Goal: Task Accomplishment & Management: Manage account settings

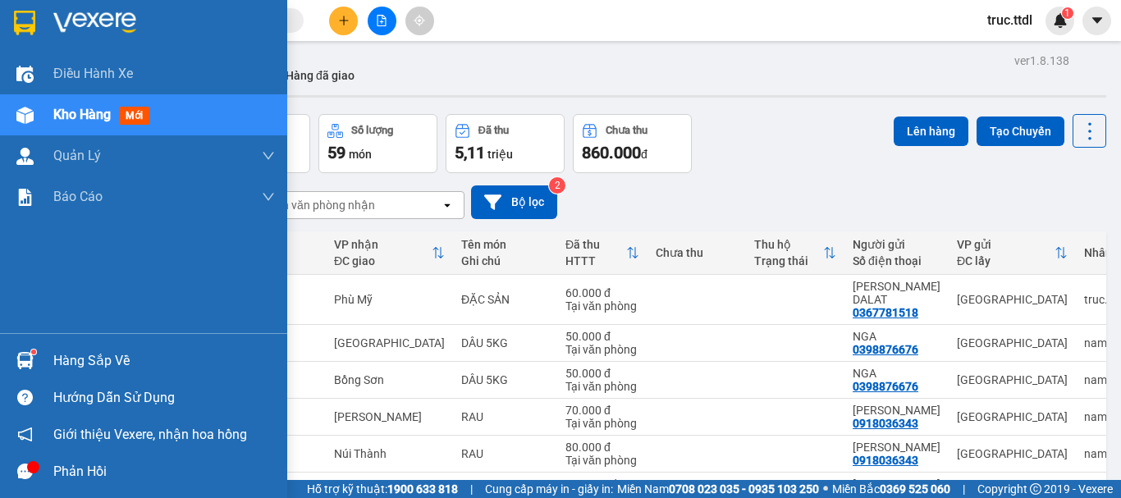
click at [17, 5] on div at bounding box center [143, 26] width 287 height 53
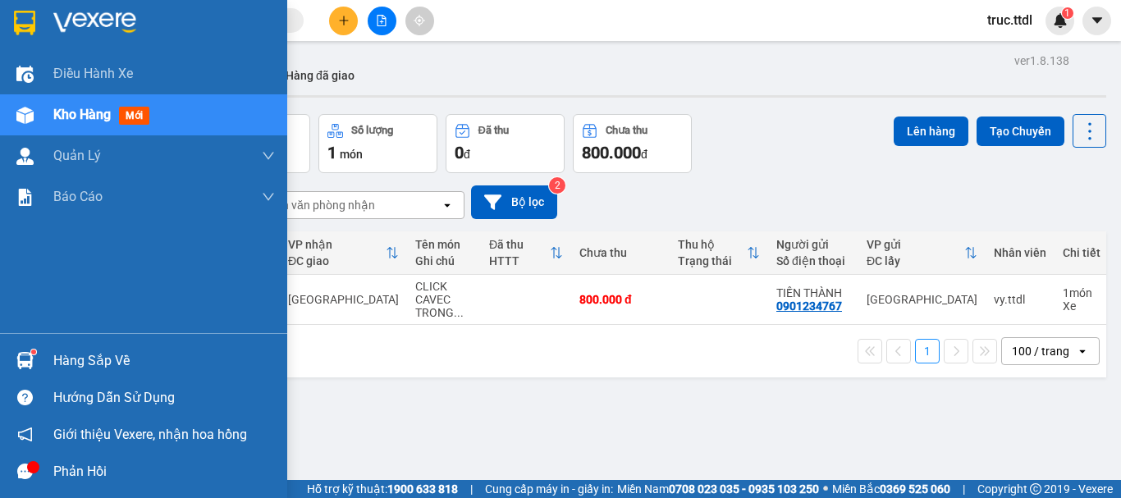
click at [30, 22] on img at bounding box center [24, 23] width 21 height 25
click at [36, 26] on div at bounding box center [25, 22] width 29 height 29
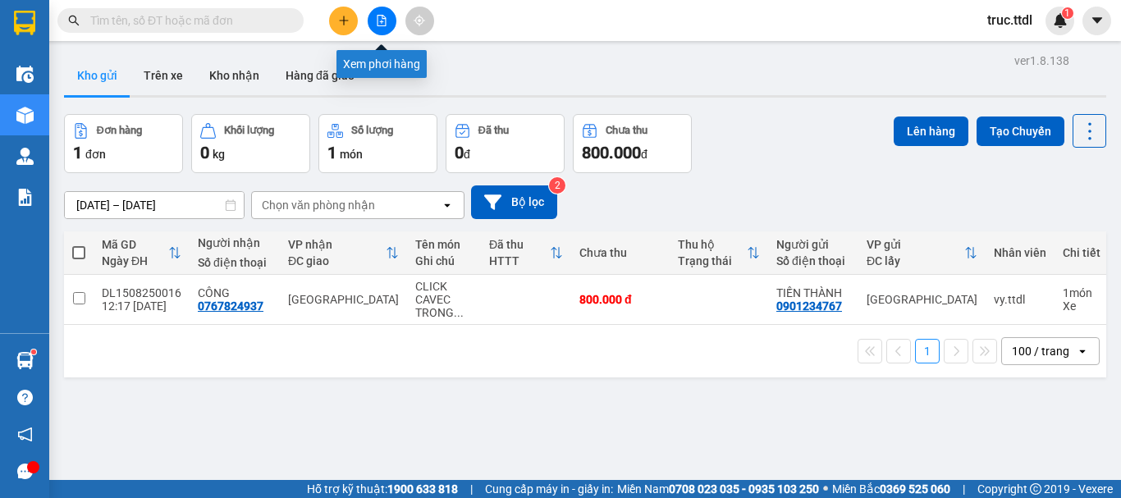
click at [381, 18] on icon "file-add" at bounding box center [381, 20] width 11 height 11
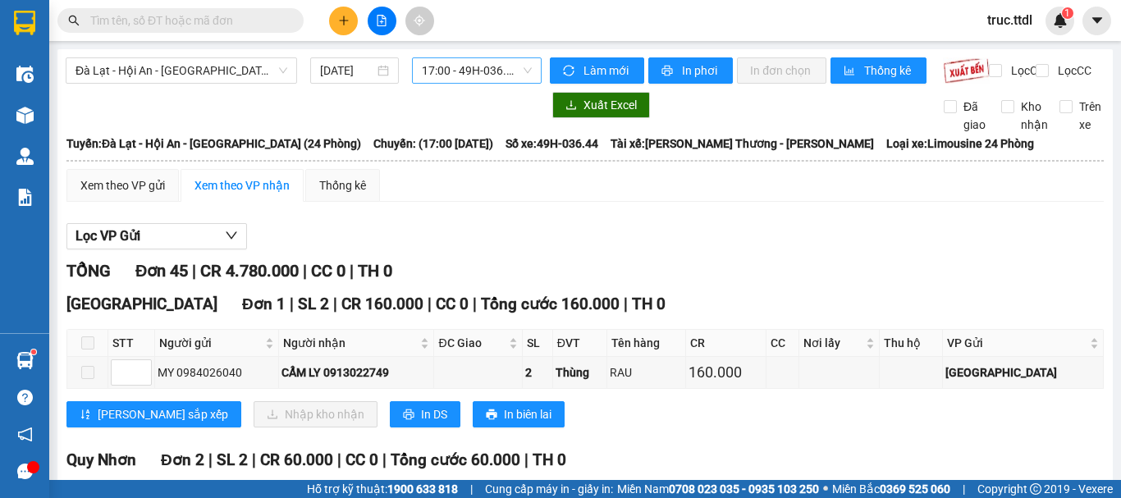
click at [486, 71] on span "17:00 - 49H-036.44" at bounding box center [477, 70] width 110 height 25
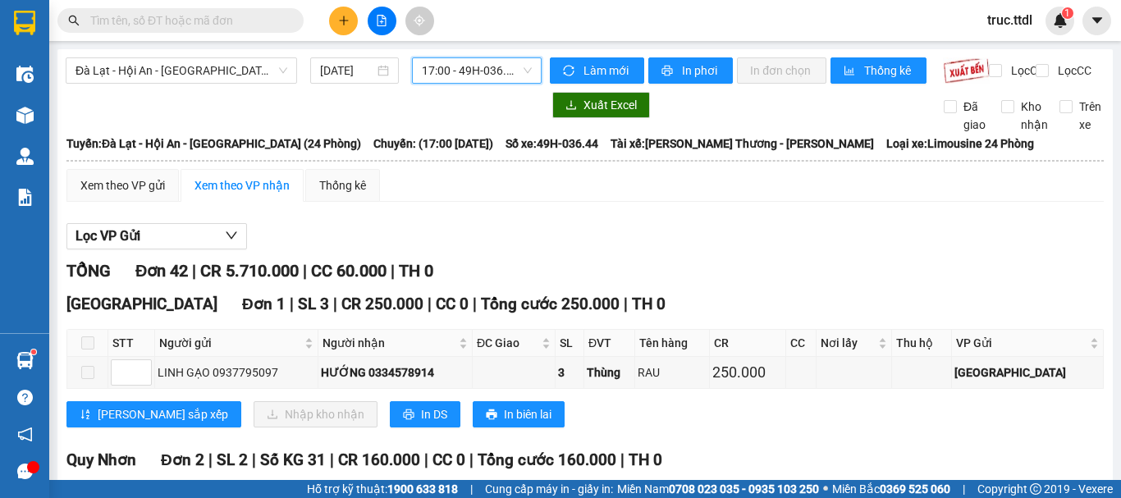
click at [756, 280] on div "TỔNG Đơn 42 | CR 5.710.000 | CC 60.000 | TH 0" at bounding box center [584, 270] width 1037 height 25
click at [446, 64] on span "17:00 - 49H-036.44" at bounding box center [477, 70] width 110 height 25
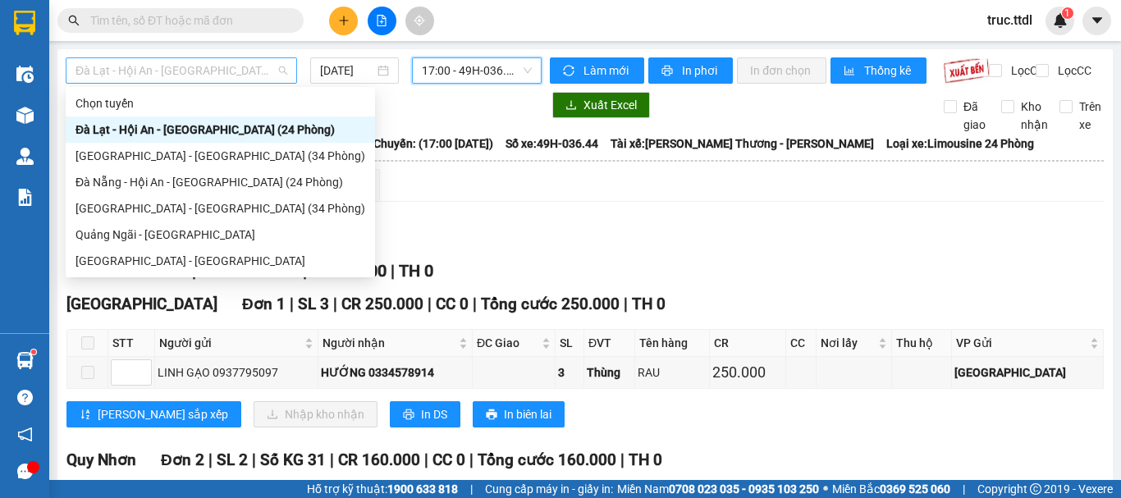
click at [240, 69] on span "Đà Lạt - Hội An - [GEOGRAPHIC_DATA] (24 Phòng)" at bounding box center [181, 70] width 212 height 25
click at [209, 158] on div "[GEOGRAPHIC_DATA] - [GEOGRAPHIC_DATA] (34 Phòng)" at bounding box center [220, 156] width 290 height 18
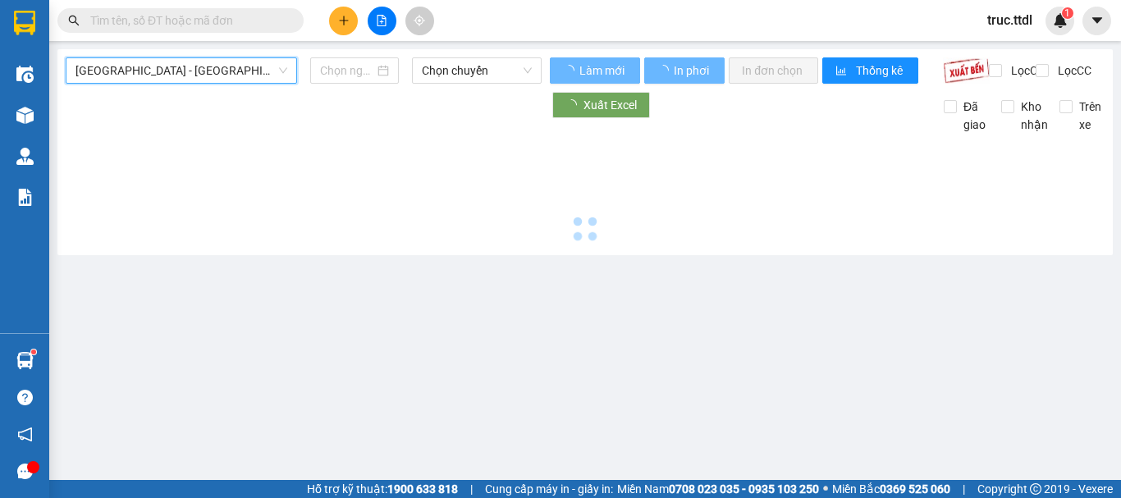
type input "[DATE]"
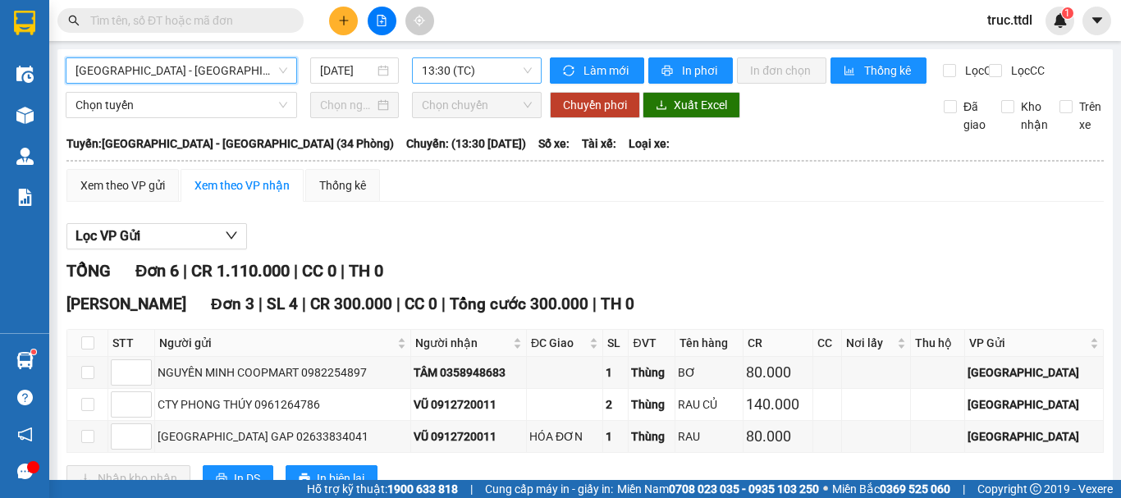
click at [492, 66] on span "13:30 (TC)" at bounding box center [477, 70] width 110 height 25
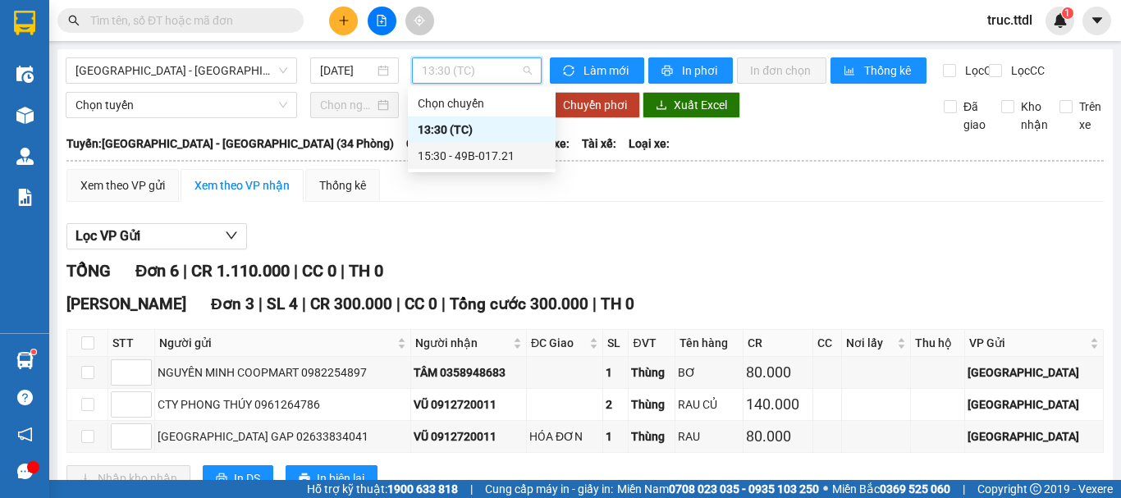
click at [519, 156] on div "15:30 - 49B-017.21" at bounding box center [482, 156] width 128 height 18
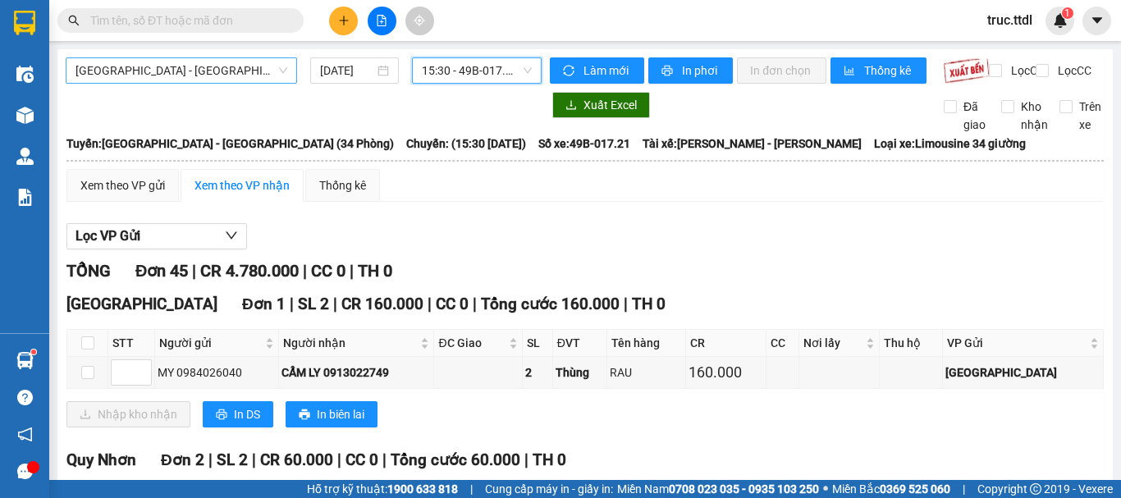
click at [243, 70] on span "[GEOGRAPHIC_DATA] - [GEOGRAPHIC_DATA] (34 Phòng)" at bounding box center [181, 70] width 212 height 25
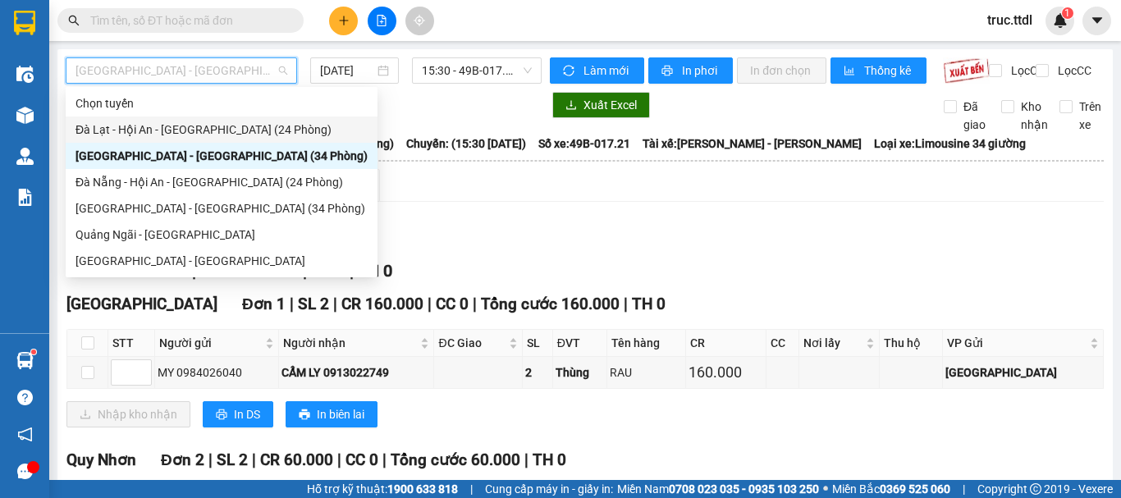
click at [217, 132] on div "Đà Lạt - Hội An - [GEOGRAPHIC_DATA] (24 Phòng)" at bounding box center [221, 130] width 292 height 18
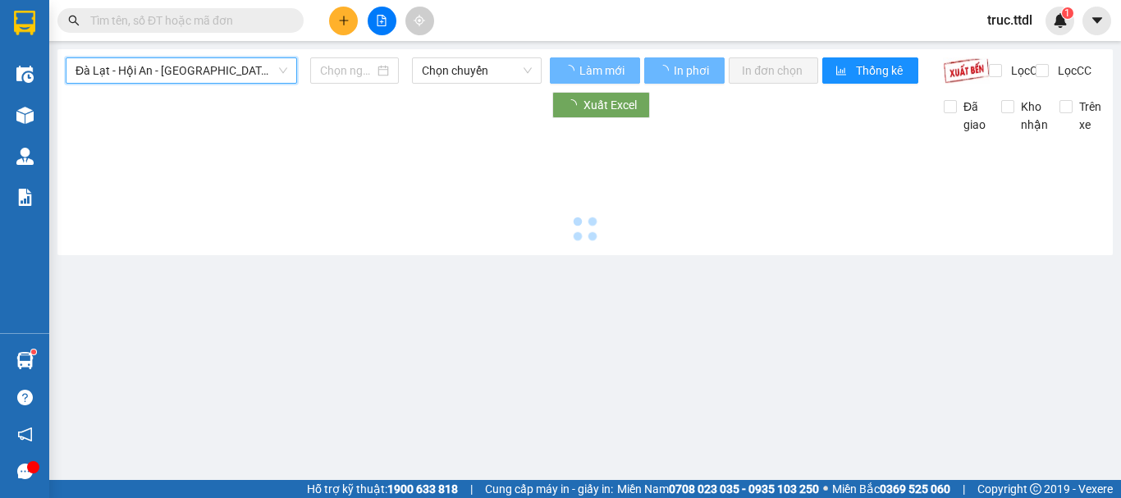
type input "[DATE]"
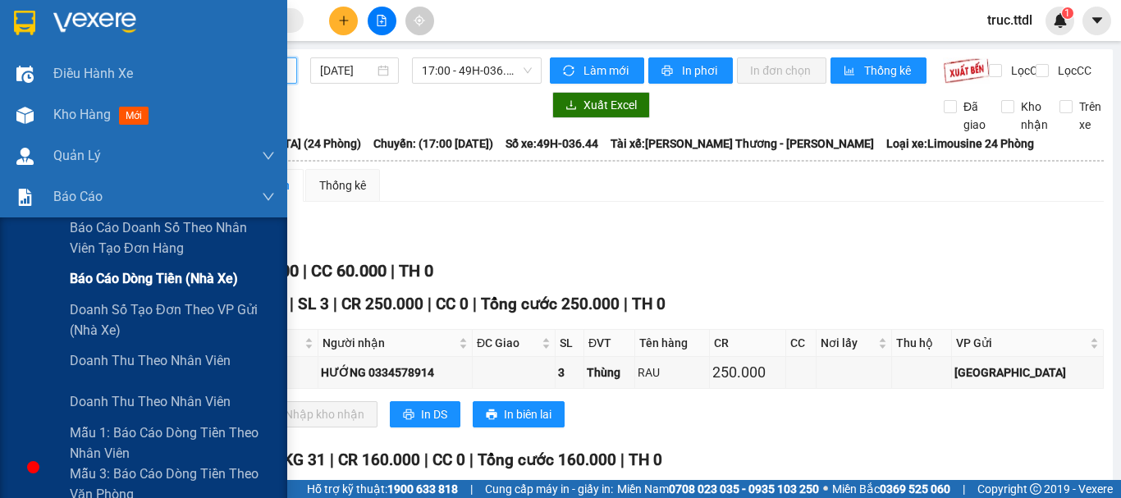
click at [39, 273] on div "Báo cáo dòng tiền (nhà xe)" at bounding box center [143, 278] width 287 height 41
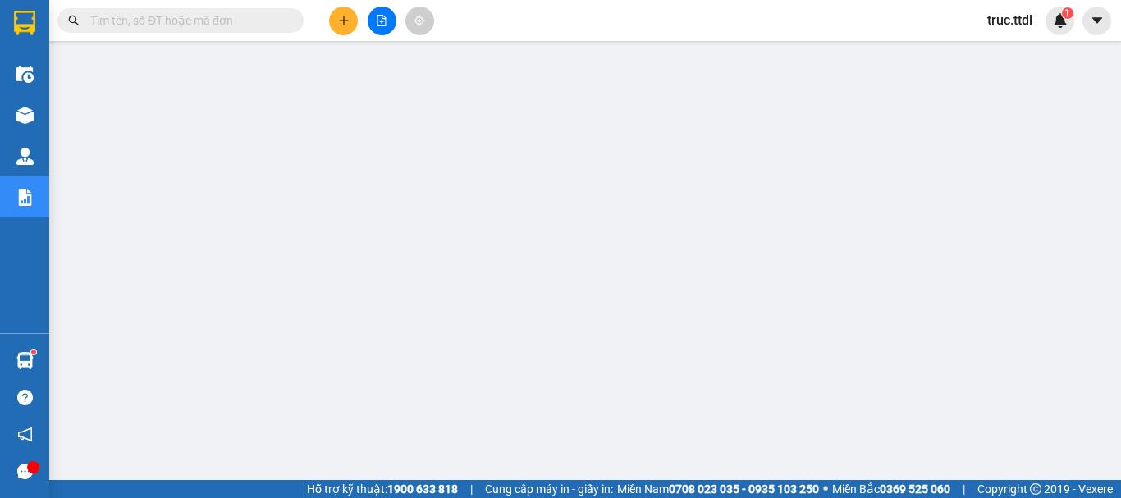
click at [991, 21] on span "truc.ttdl" at bounding box center [1009, 20] width 71 height 21
click at [1013, 47] on span "Đăng xuất" at bounding box center [1032, 51] width 69 height 18
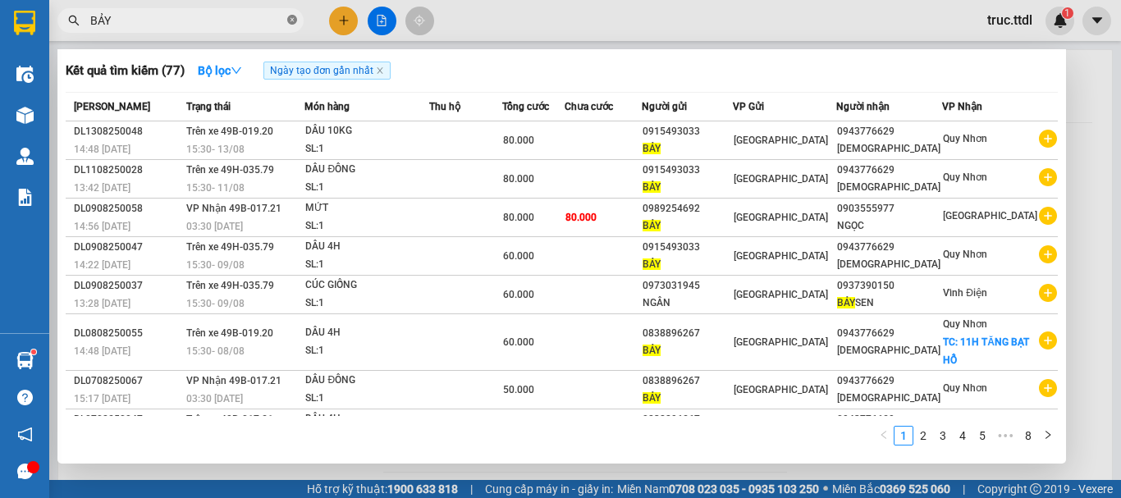
click at [294, 19] on icon "close-circle" at bounding box center [292, 20] width 10 height 10
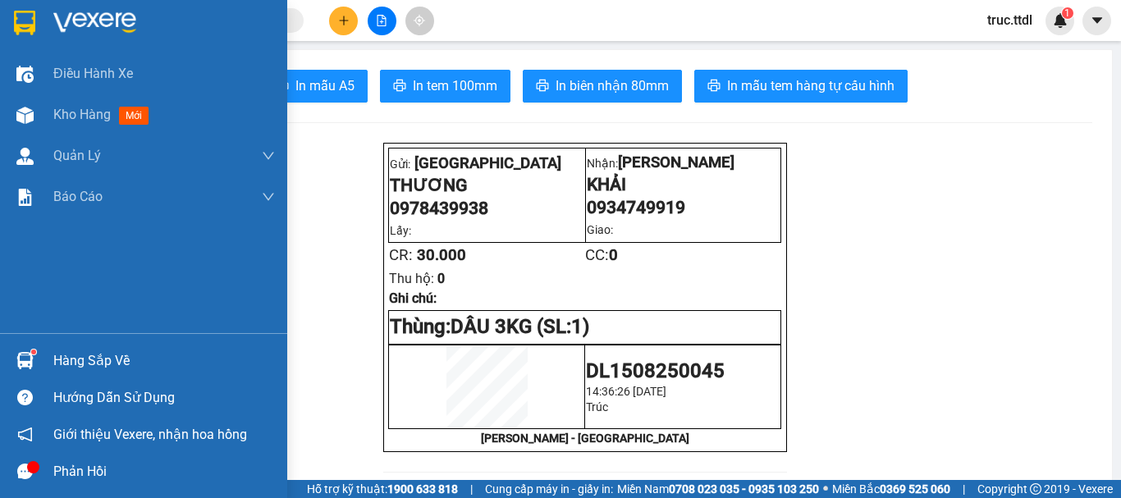
click at [31, 24] on img at bounding box center [24, 23] width 21 height 25
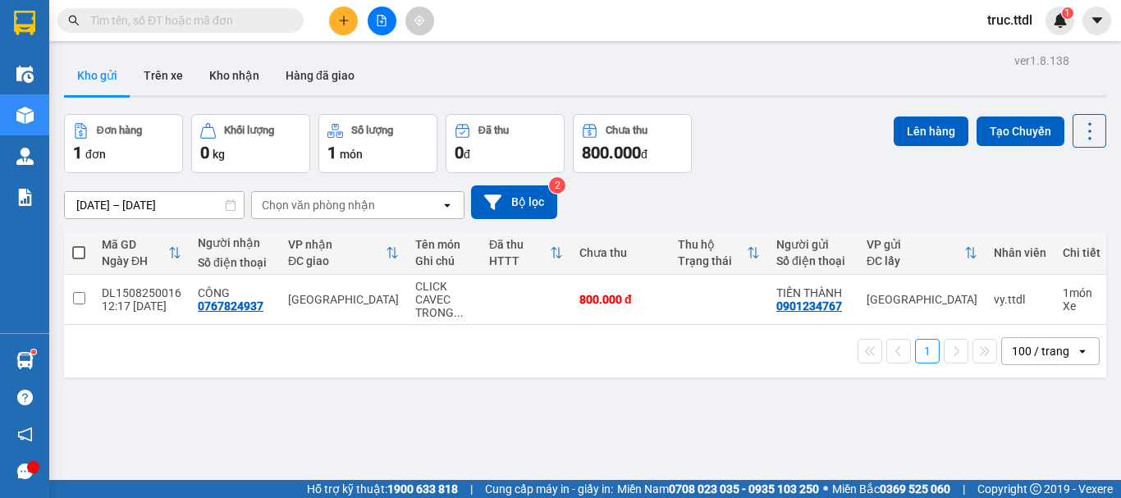
click at [248, 27] on input "text" at bounding box center [187, 20] width 194 height 18
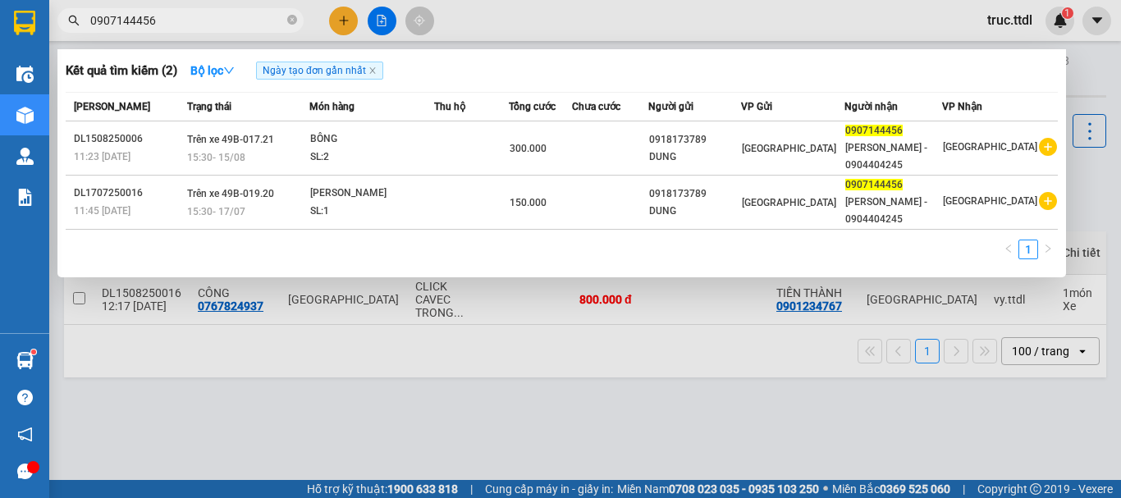
type input "0907144456"
click at [998, 21] on div at bounding box center [560, 249] width 1121 height 498
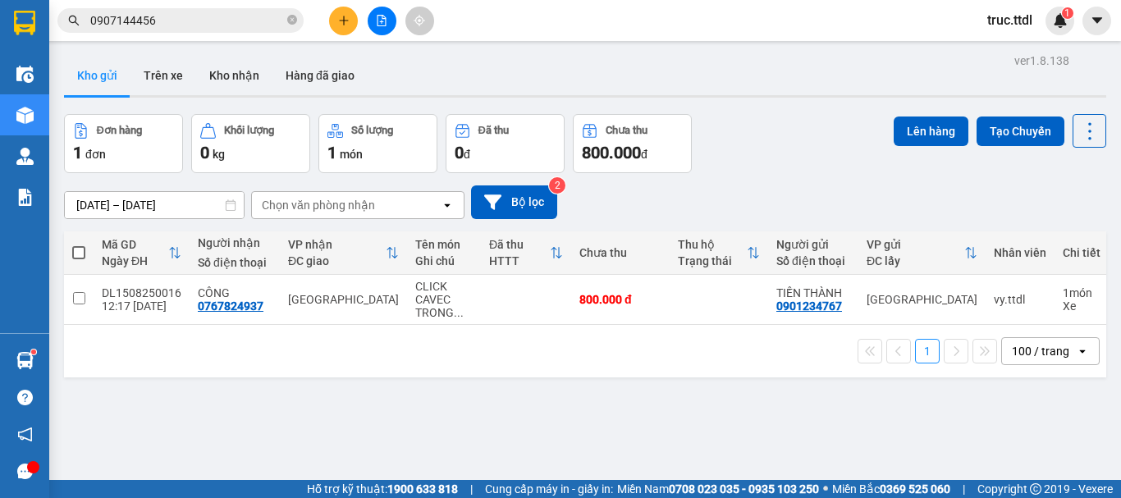
click at [1017, 16] on span "truc.ttdl" at bounding box center [1009, 20] width 71 height 21
click at [1012, 54] on span "Đăng xuất" at bounding box center [1032, 51] width 69 height 18
